Goal: Transaction & Acquisition: Book appointment/travel/reservation

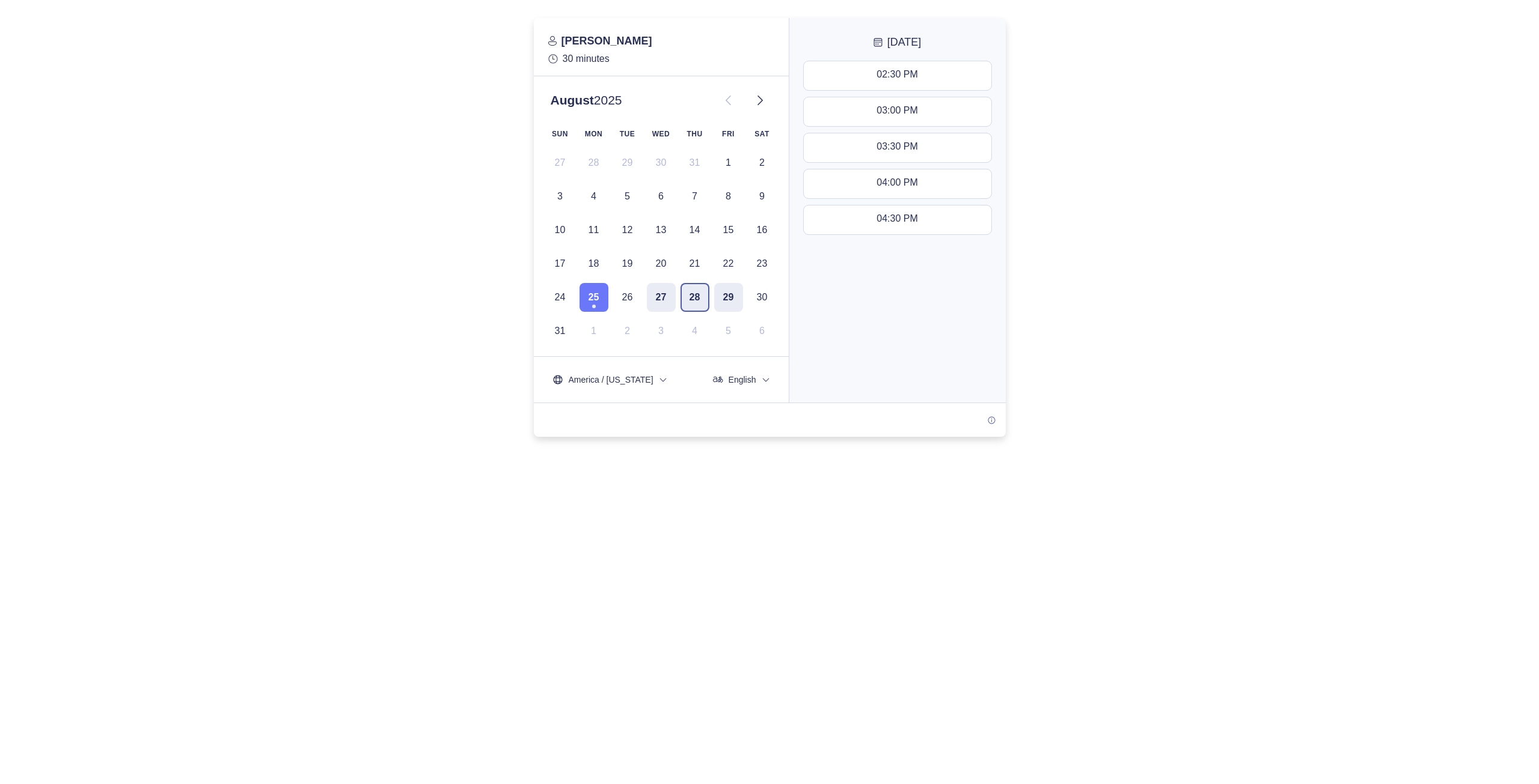
click at [697, 294] on button "28" at bounding box center [695, 297] width 29 height 29
drag, startPoint x: 424, startPoint y: 339, endPoint x: 440, endPoint y: 338, distance: 16.0
click at [424, 339] on div at bounding box center [769, 227] width 1539 height 419
click at [764, 105] on icon at bounding box center [759, 100] width 14 height 14
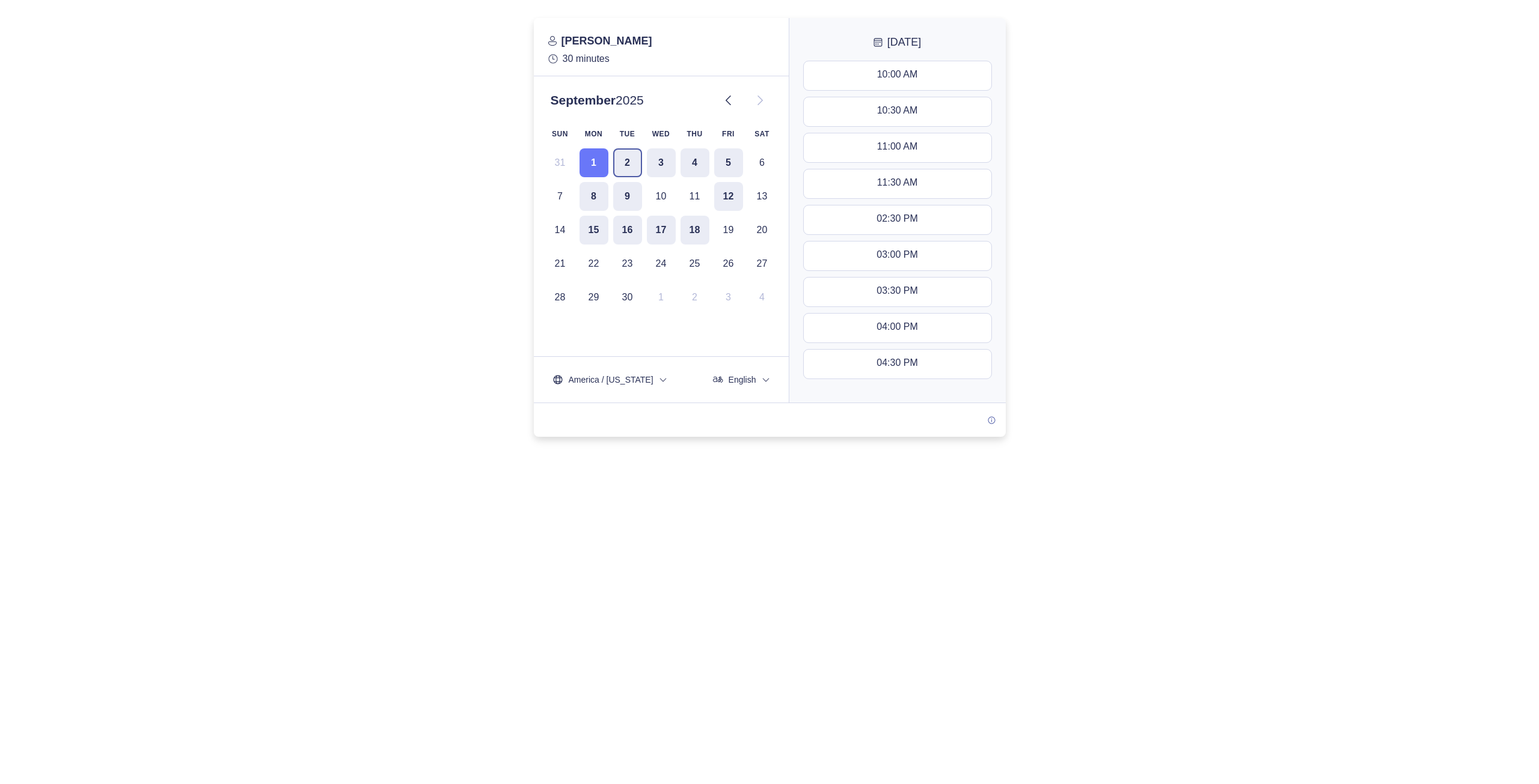
click at [618, 166] on button "2" at bounding box center [628, 162] width 29 height 29
click at [658, 168] on button "3" at bounding box center [661, 162] width 29 height 29
click at [632, 166] on button "2" at bounding box center [628, 162] width 29 height 29
click at [652, 161] on button "3" at bounding box center [661, 162] width 29 height 29
click at [687, 163] on button "4" at bounding box center [695, 162] width 29 height 29
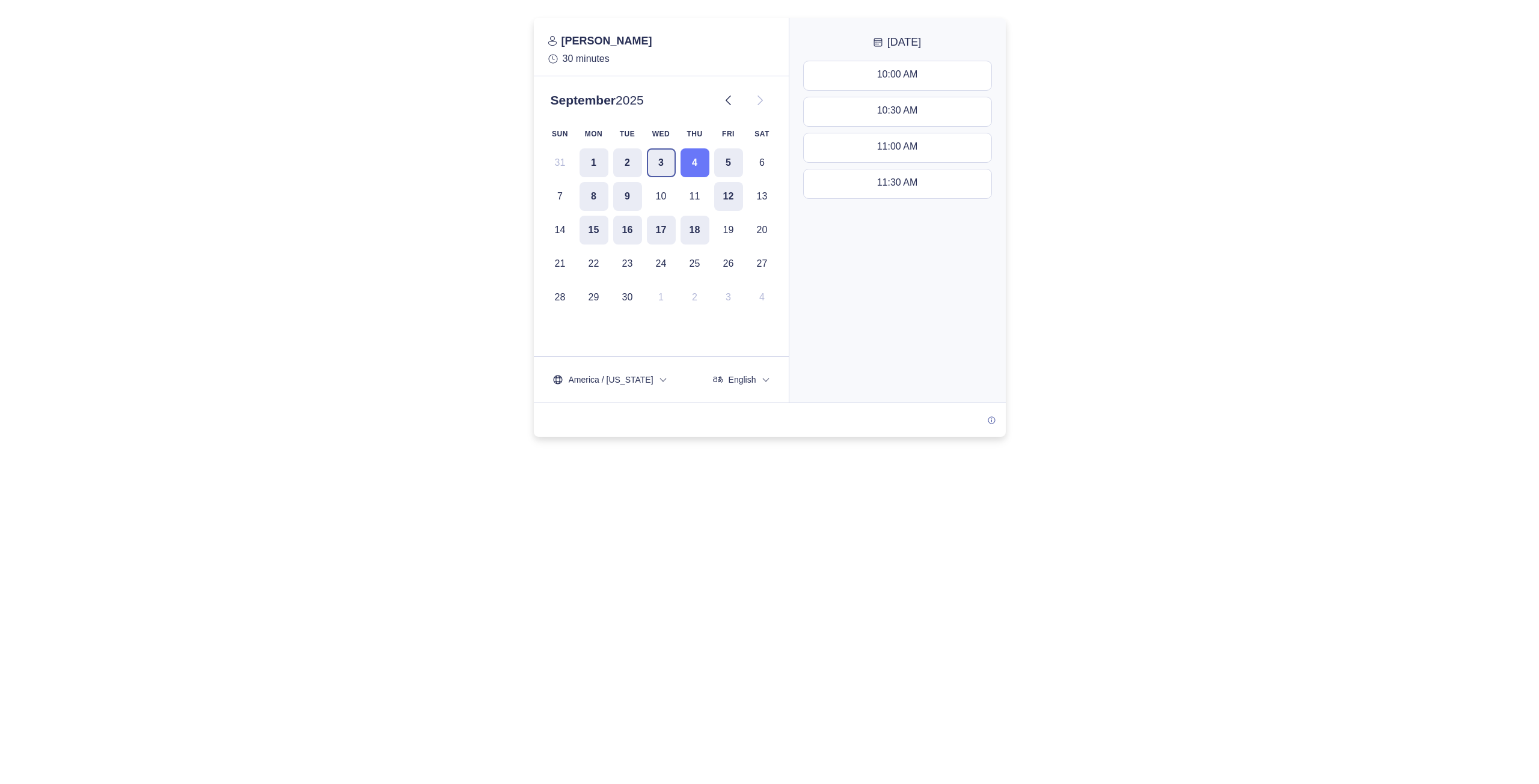
click at [651, 164] on button "3" at bounding box center [661, 162] width 29 height 29
click at [699, 161] on button "4" at bounding box center [695, 162] width 29 height 29
click at [904, 115] on div "10:30 AM - 11:00 AM" at bounding box center [897, 112] width 90 height 13
click at [914, 373] on button "Next" at bounding box center [897, 380] width 200 height 29
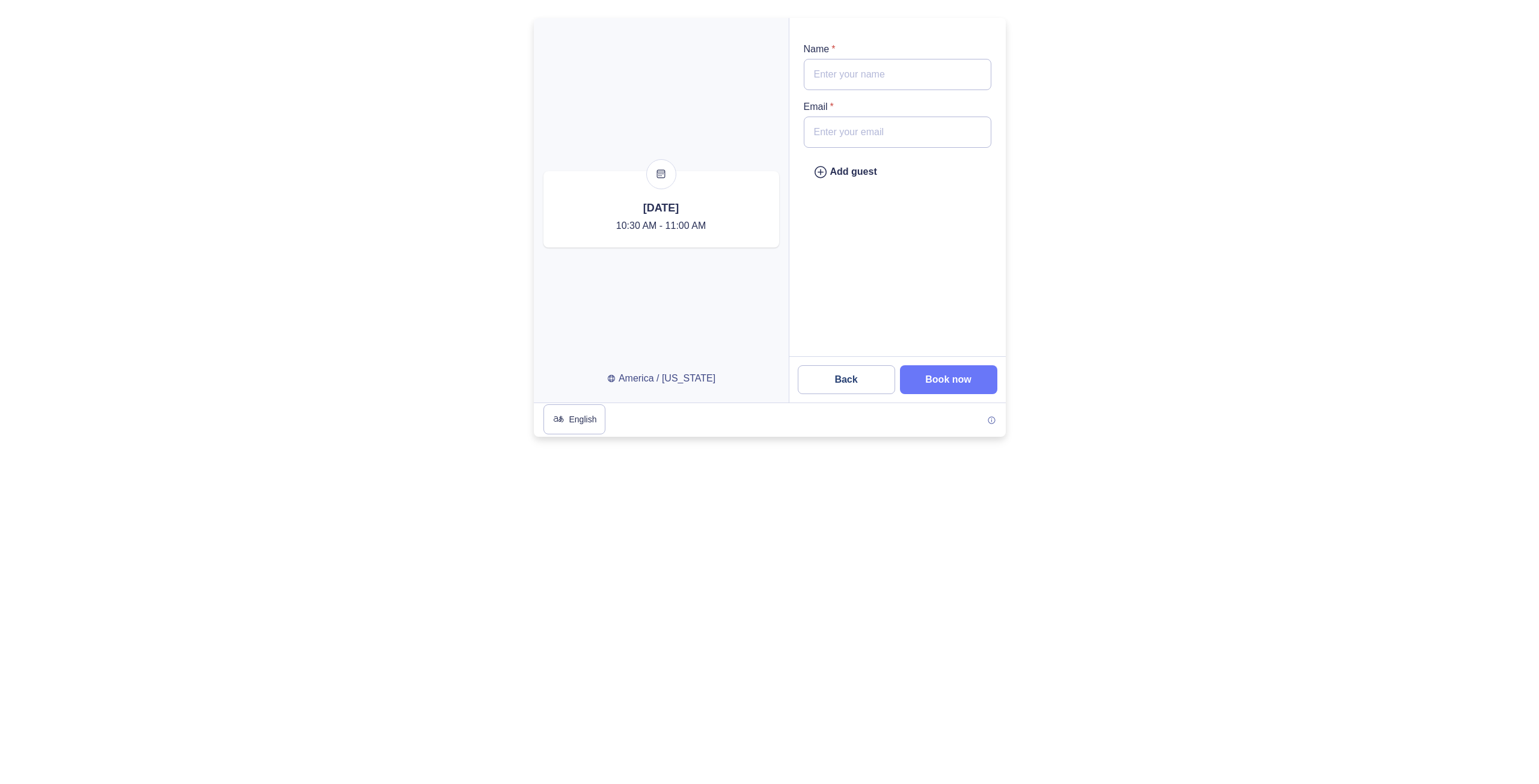
click at [857, 75] on input "Name *" at bounding box center [897, 74] width 187 height 32
paste input "Adrian@morgensterninsurance.com"
type input "Adrian@morgensterninsurance.com"
click at [908, 134] on input "Email *" at bounding box center [897, 132] width 187 height 32
click at [849, 171] on div "Add guest" at bounding box center [844, 172] width 64 height 15
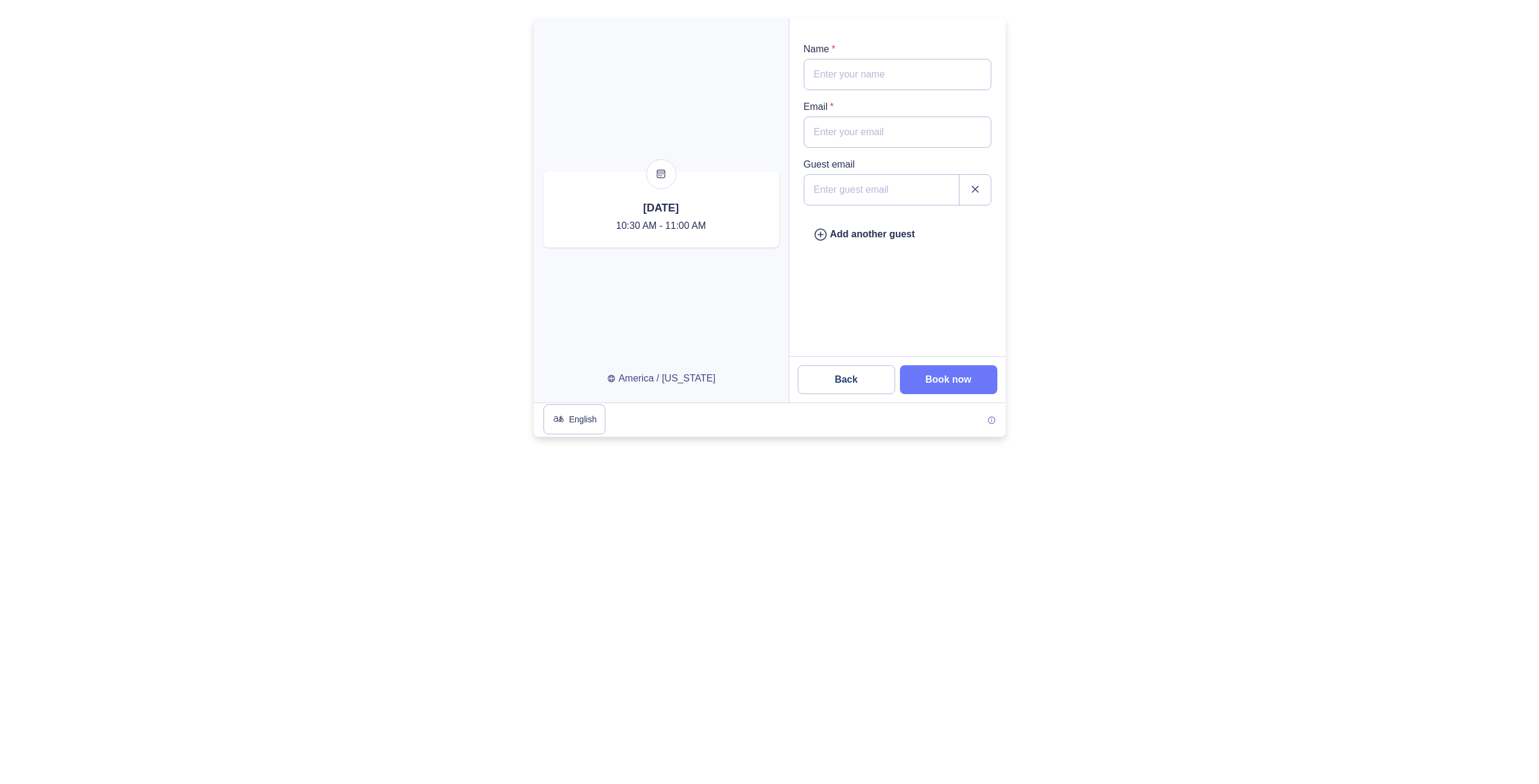
click at [869, 193] on input "email" at bounding box center [897, 189] width 187 height 32
type input "Adrian@morgensterninsurance.com"
click at [954, 252] on div "Guest email Adrian@morgensterninsurance.com Add another guest" at bounding box center [897, 192] width 217 height 328
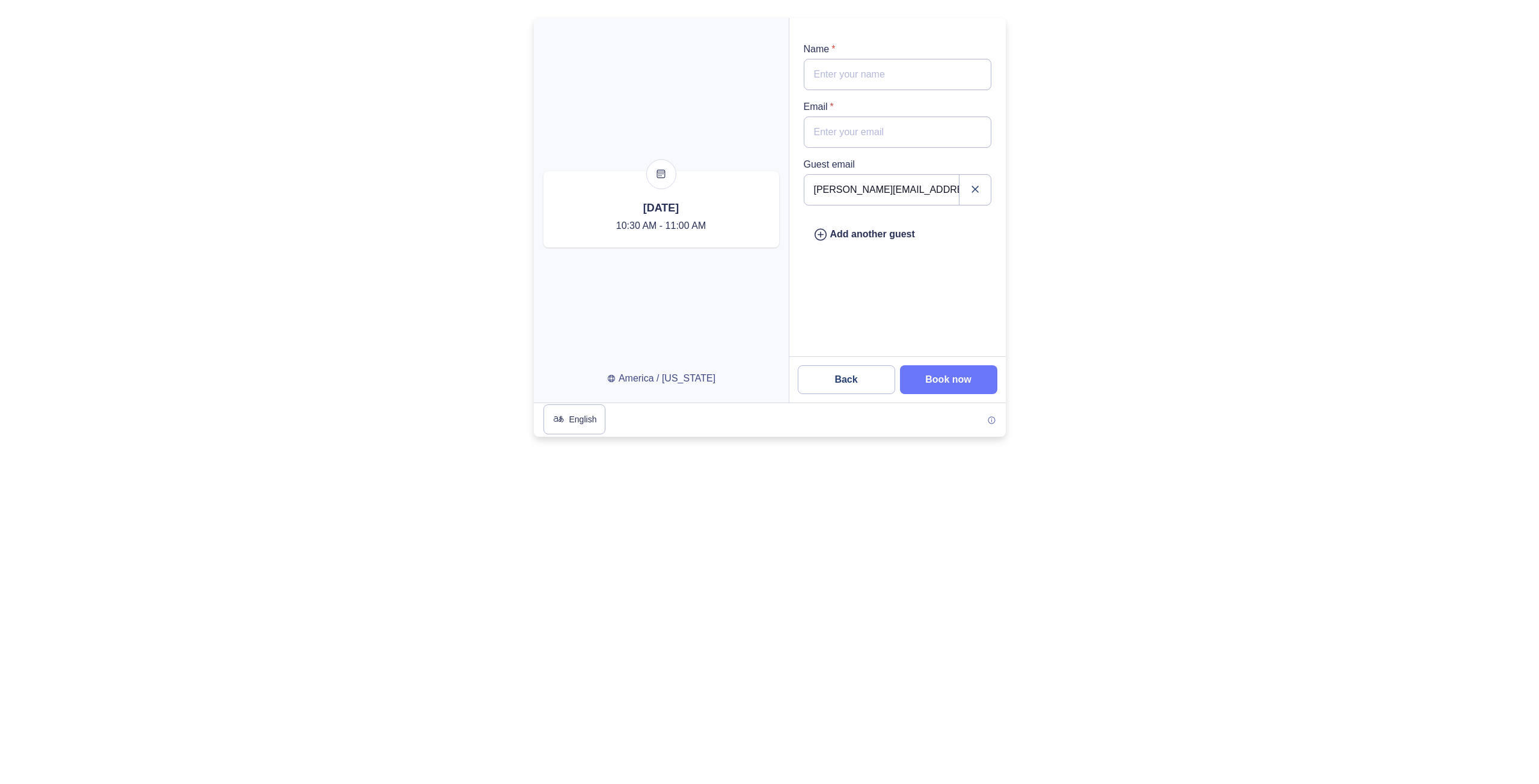
click at [860, 73] on input "Name *" at bounding box center [897, 74] width 187 height 32
click at [864, 132] on input "Email *" at bounding box center [897, 132] width 187 height 32
type input "Heidi@morgensterninsurance.com"
click at [743, 87] on nylas-selected-event-card at bounding box center [661, 209] width 255 height 363
click at [908, 83] on input "Name *" at bounding box center [897, 74] width 187 height 32
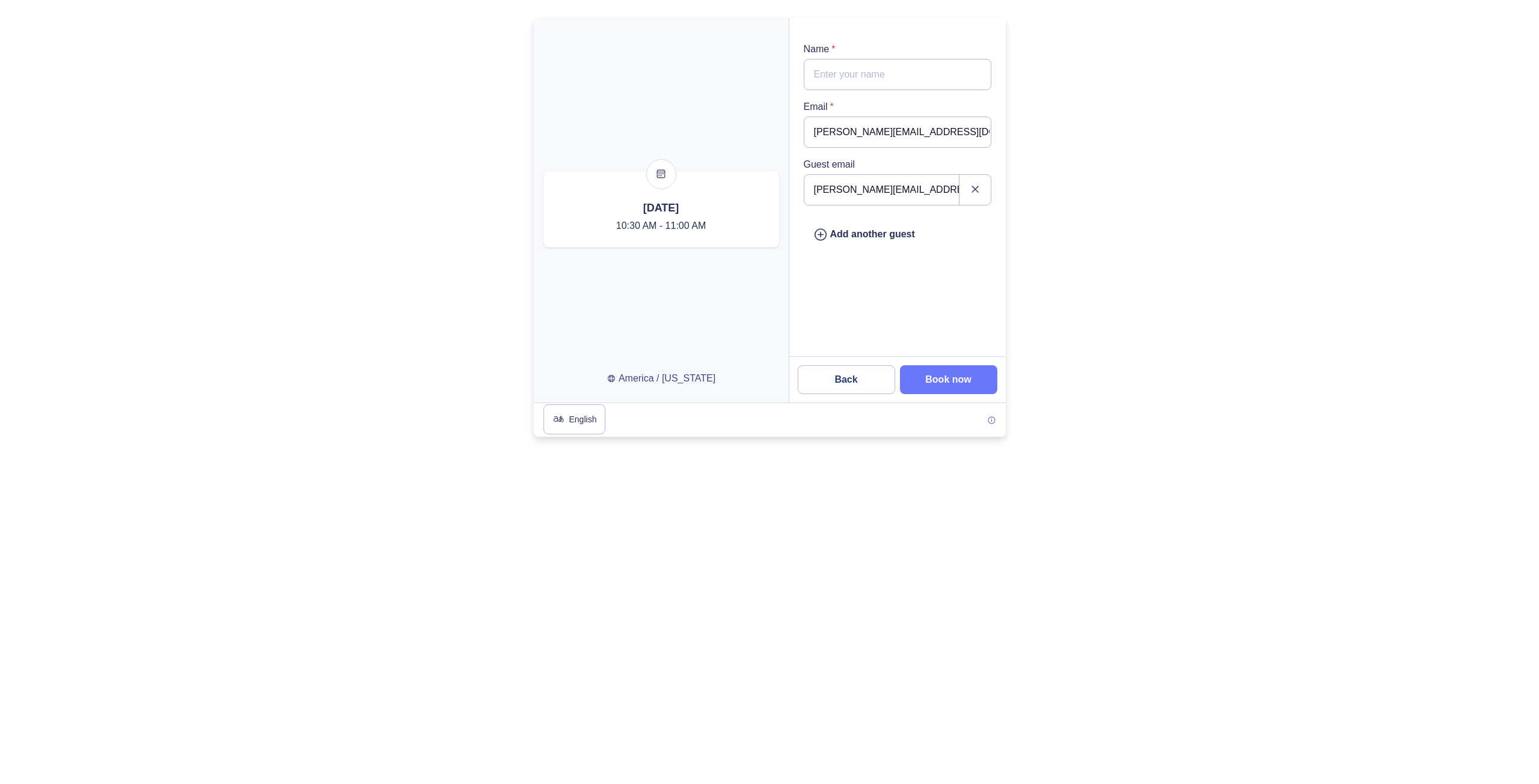
paste input "Heidi Hollman"
type input "Heidi Hollman"
click at [1092, 147] on div at bounding box center [769, 227] width 1539 height 419
click at [0, 0] on slot "Book now" at bounding box center [0, 0] width 0 height 0
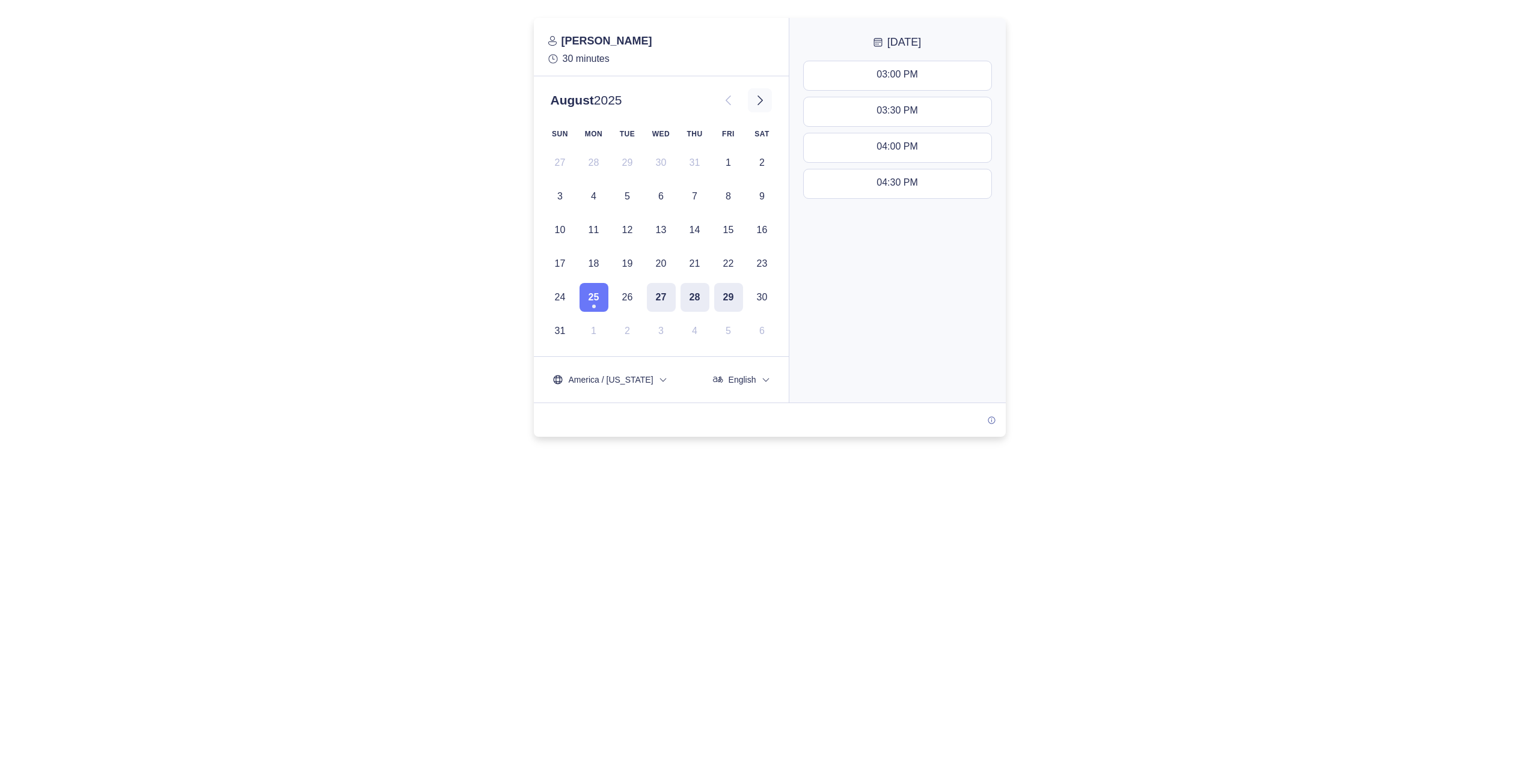
click at [763, 101] on icon at bounding box center [759, 100] width 14 height 14
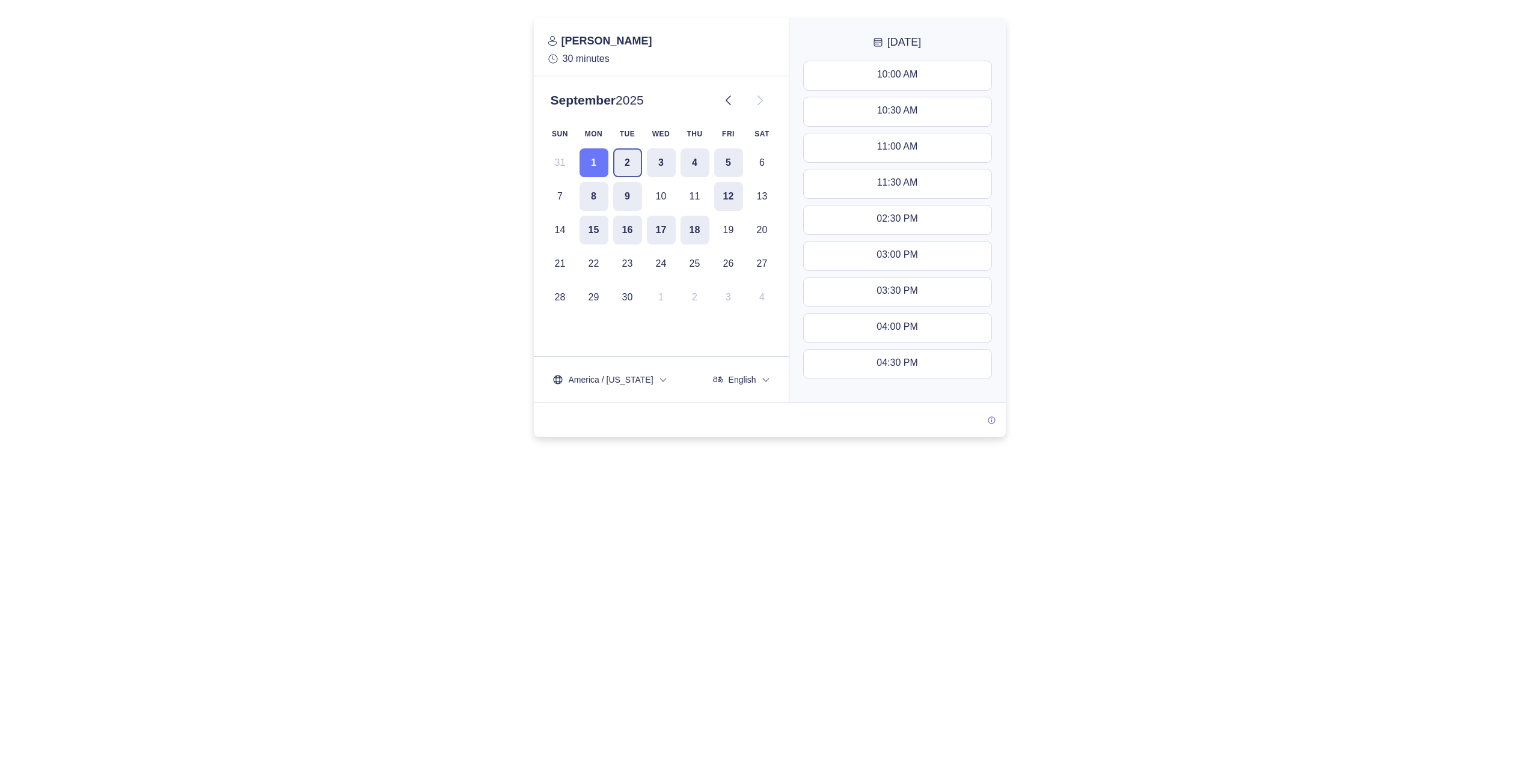
click at [632, 164] on button "2" at bounding box center [628, 162] width 29 height 29
click at [734, 99] on icon at bounding box center [728, 100] width 14 height 14
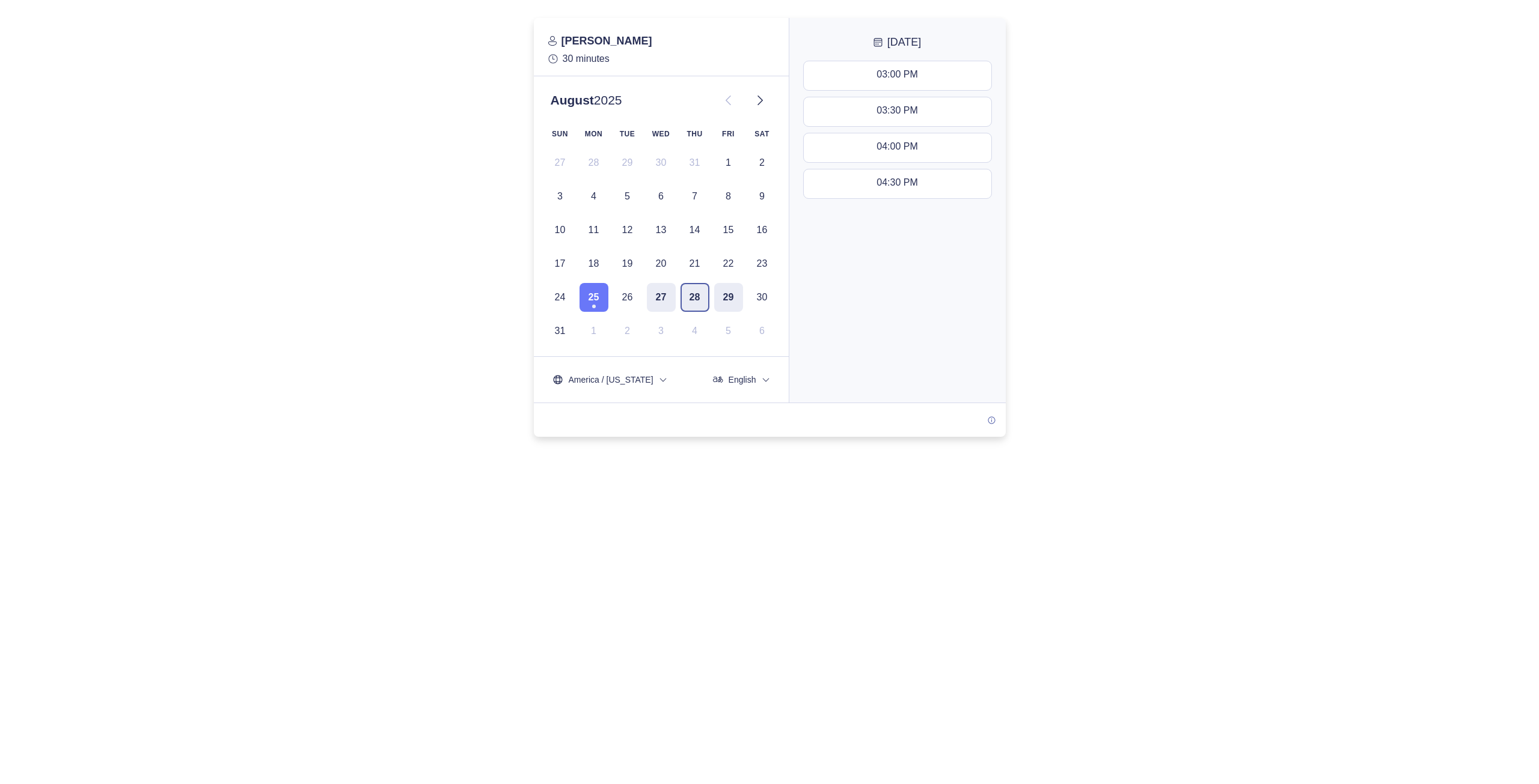
click at [693, 296] on button "28" at bounding box center [695, 297] width 29 height 29
click at [692, 297] on button "28" at bounding box center [695, 297] width 29 height 29
